Goal: Information Seeking & Learning: Learn about a topic

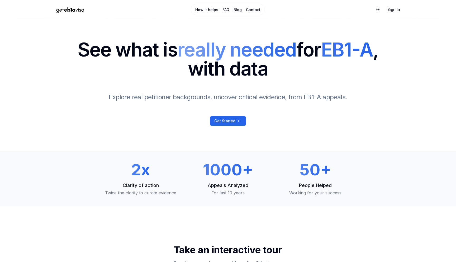
click at [227, 116] on div "See what is really needed for EB1-A , with data Explore real petitioner backgro…" at bounding box center [228, 83] width 301 height 86
click at [225, 119] on span "Get Started" at bounding box center [224, 120] width 21 height 5
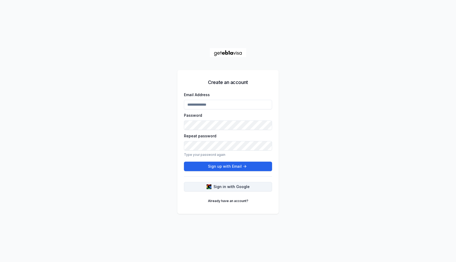
click at [232, 187] on span "Sign in with Google" at bounding box center [232, 186] width 36 height 5
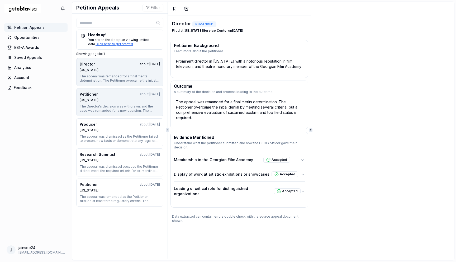
click at [118, 97] on div "Petitioner about [DATE] [US_STATE]" at bounding box center [120, 97] width 80 height 11
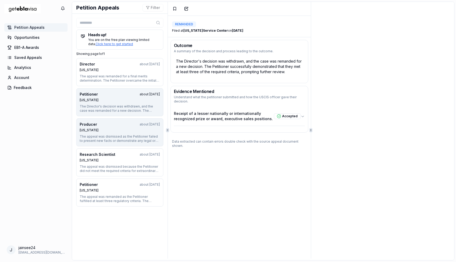
click at [116, 123] on div "Producer about [DATE]" at bounding box center [120, 124] width 80 height 5
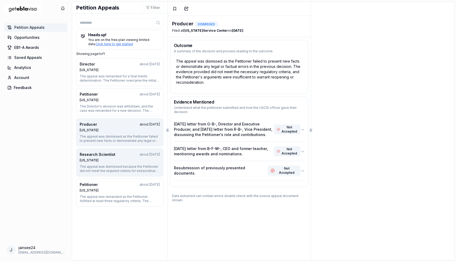
click at [122, 163] on button "Research Scientist about [DATE] [US_STATE] The appeal was dismissed because the…" at bounding box center [119, 162] width 87 height 28
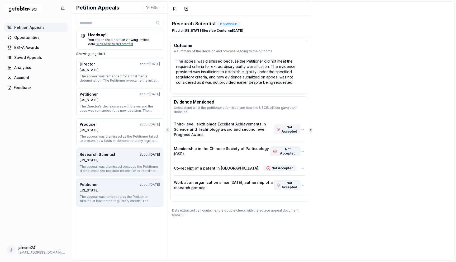
click at [114, 189] on div "Nebraska" at bounding box center [120, 190] width 80 height 4
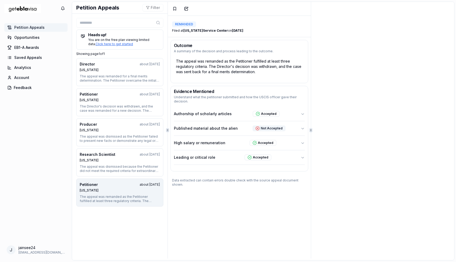
scroll to position [4, 0]
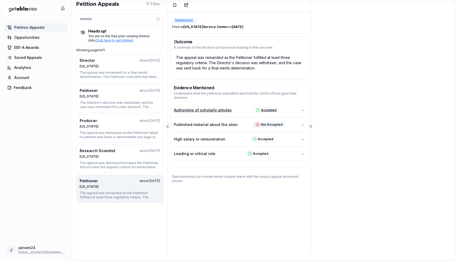
click at [238, 112] on button "Authorship of scholarly articles Accepted" at bounding box center [239, 110] width 131 height 14
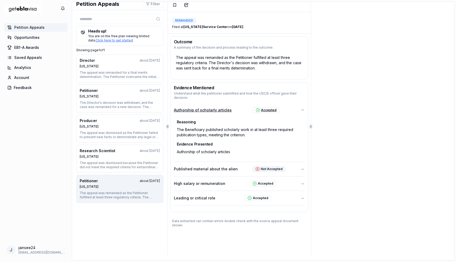
click at [237, 112] on button "Authorship of scholarly articles Accepted" at bounding box center [239, 110] width 131 height 14
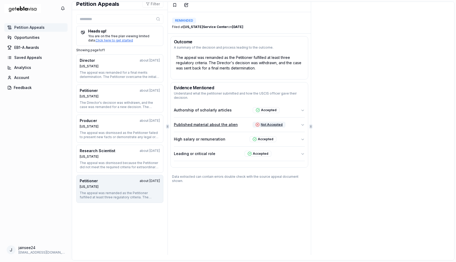
click at [232, 127] on p "Published material about the alien" at bounding box center [206, 124] width 64 height 5
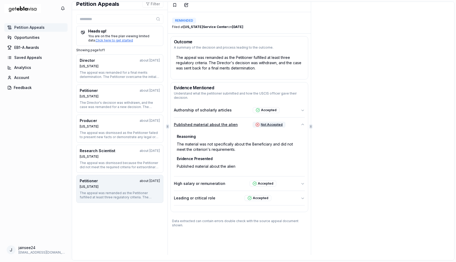
click at [232, 127] on p "Published material about the alien" at bounding box center [206, 124] width 64 height 5
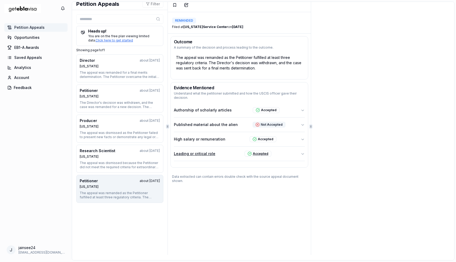
click at [292, 154] on button "Leading or critical role Accepted" at bounding box center [239, 154] width 131 height 14
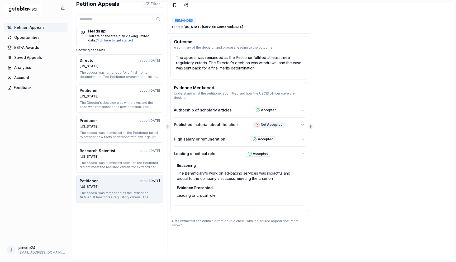
click at [197, 193] on div "Leading or critical role" at bounding box center [239, 195] width 128 height 8
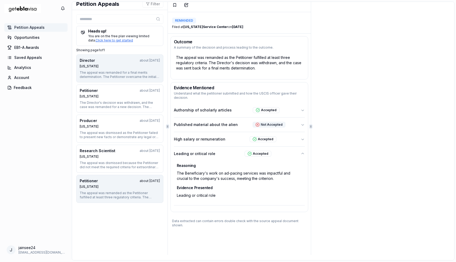
click at [122, 62] on div "Director about 1 year ago" at bounding box center [120, 60] width 80 height 5
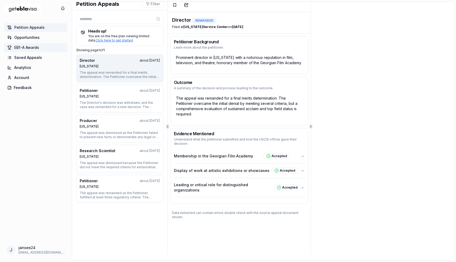
click at [34, 43] on link "EB1-A Awards" at bounding box center [35, 47] width 63 height 8
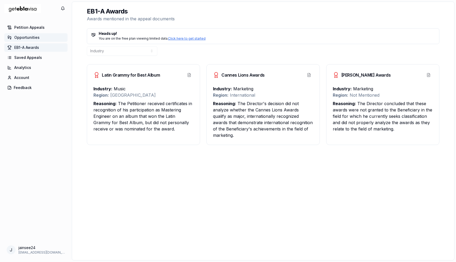
click at [43, 34] on link "Opportunities" at bounding box center [35, 37] width 63 height 8
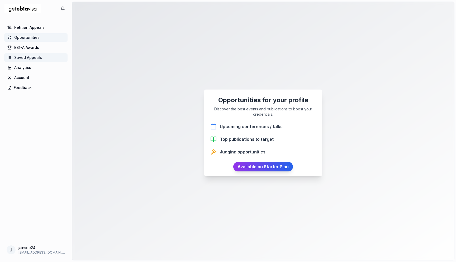
click at [39, 58] on span "Saved Appeals" at bounding box center [28, 57] width 28 height 5
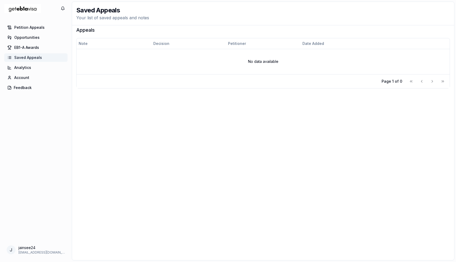
click at [39, 73] on div "Petition Appeals Opportunities EB1-A Awards Saved Appeals Analytics Account Fee…" at bounding box center [36, 132] width 72 height 220
click at [26, 70] on span "Analytics" at bounding box center [22, 67] width 17 height 5
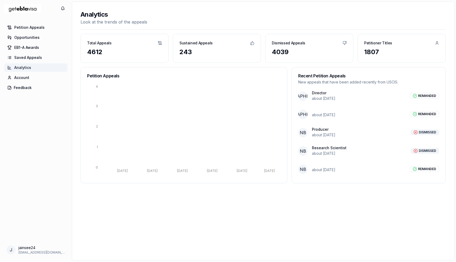
click at [326, 98] on p "about 1 year ago" at bounding box center [324, 98] width 24 height 5
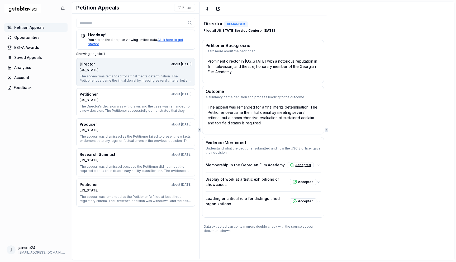
click at [292, 165] on icon "button" at bounding box center [293, 165] width 2 height 2
